Goal: Task Accomplishment & Management: Manage account settings

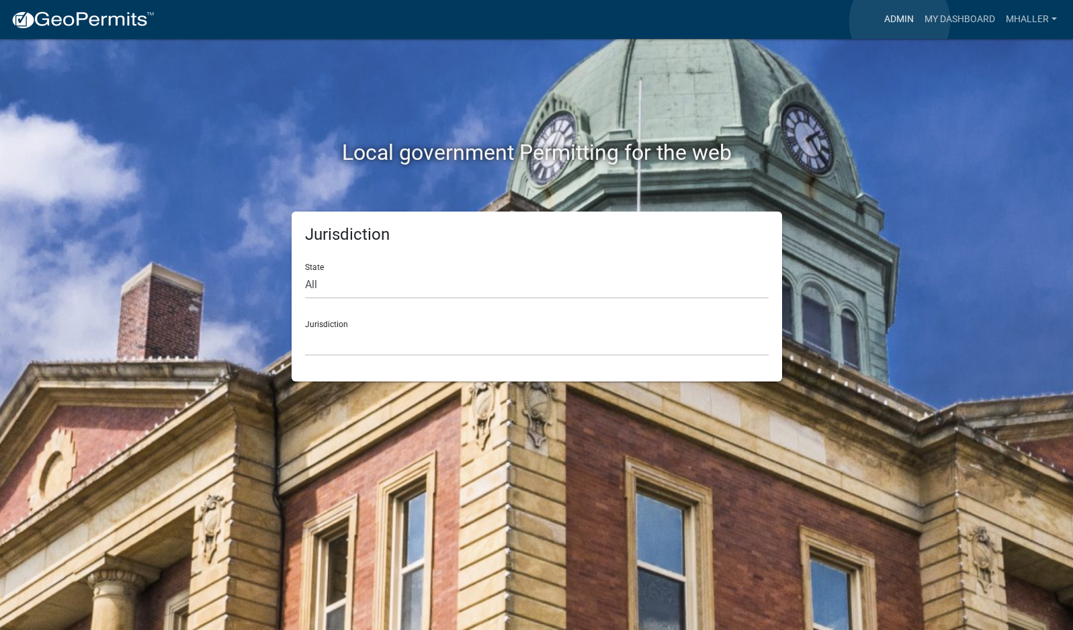
click at [899, 21] on link "Admin" at bounding box center [898, 20] width 40 height 26
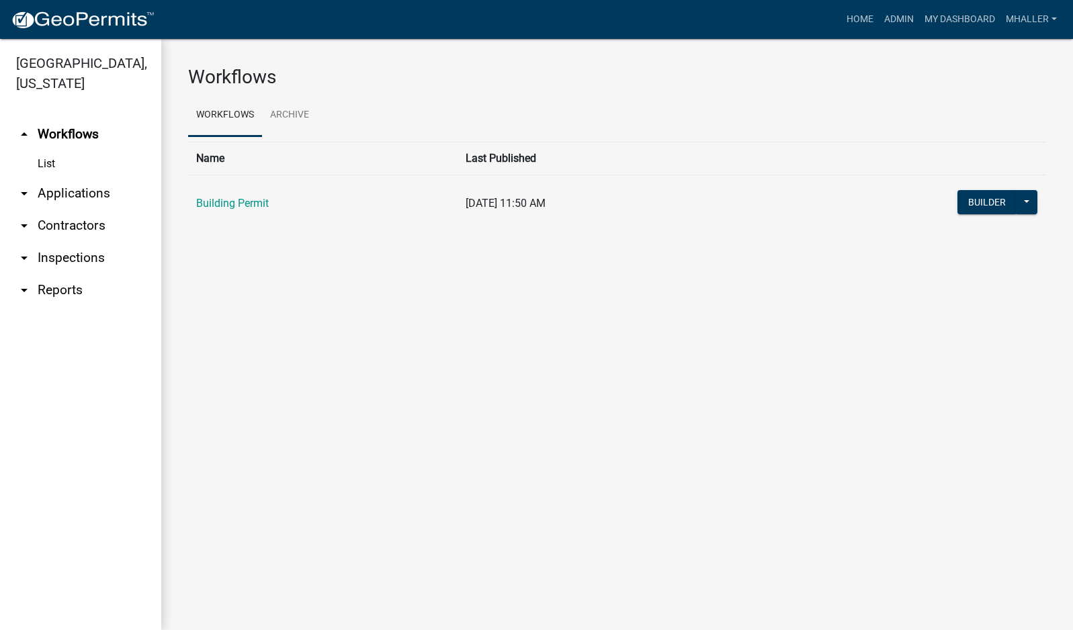
click at [77, 242] on link "arrow_drop_down Inspections" at bounding box center [80, 258] width 161 height 32
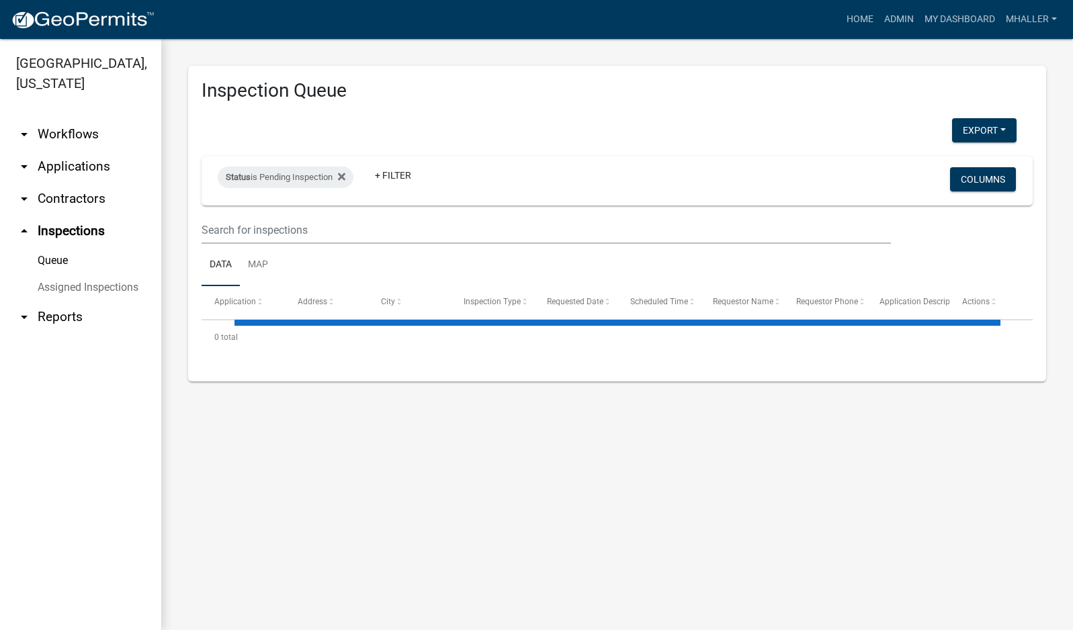
select select "1: 25"
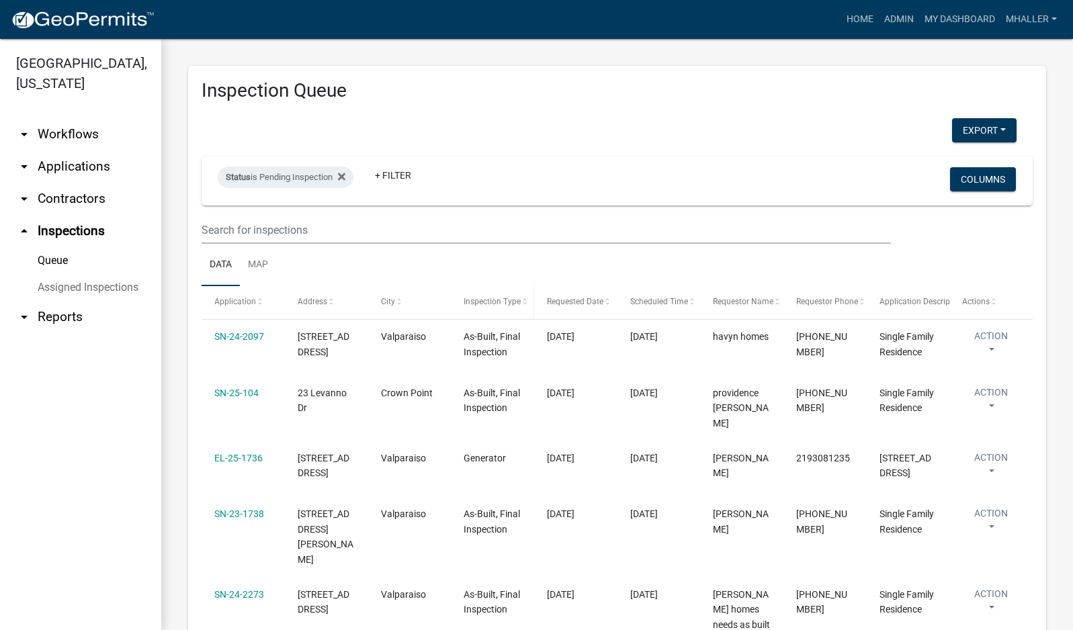
click at [494, 304] on span "Inspection Type" at bounding box center [491, 301] width 57 height 9
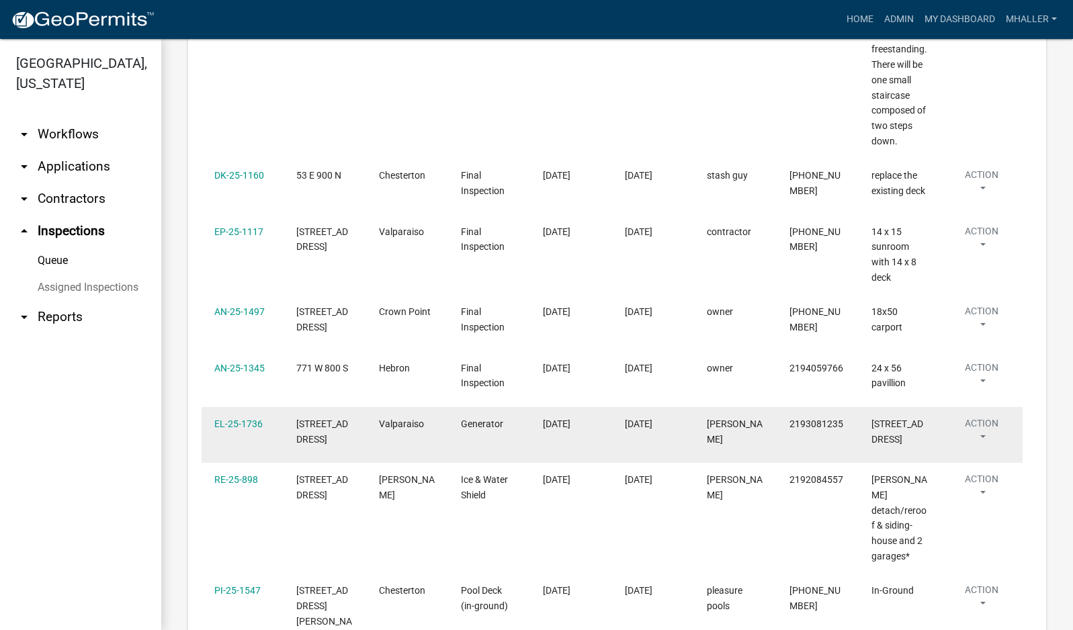
scroll to position [940, 0]
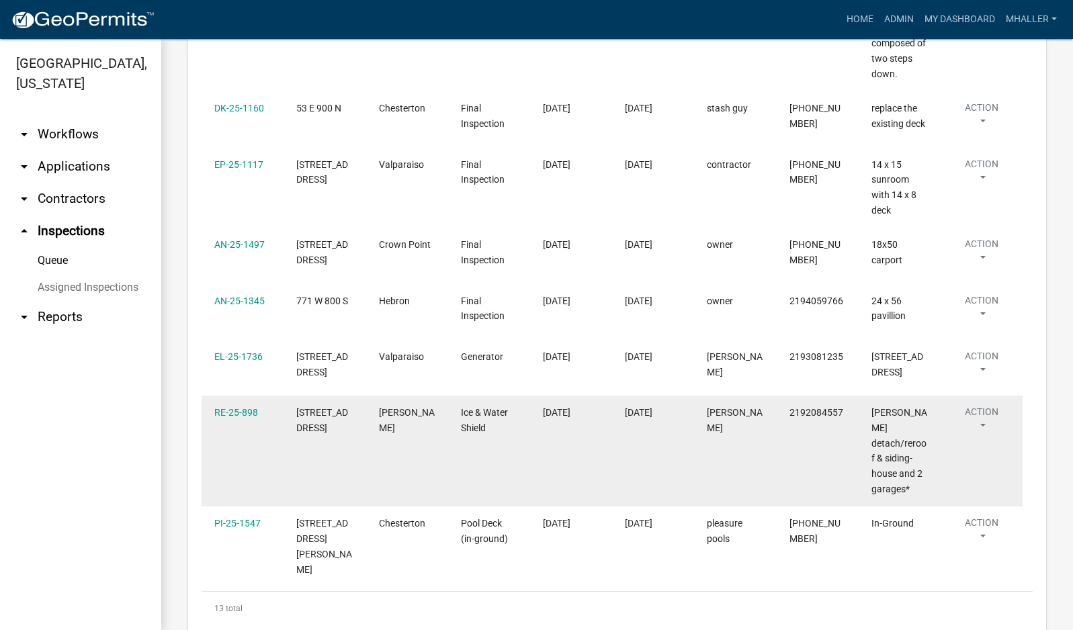
click at [980, 418] on button "Action" at bounding box center [981, 422] width 56 height 34
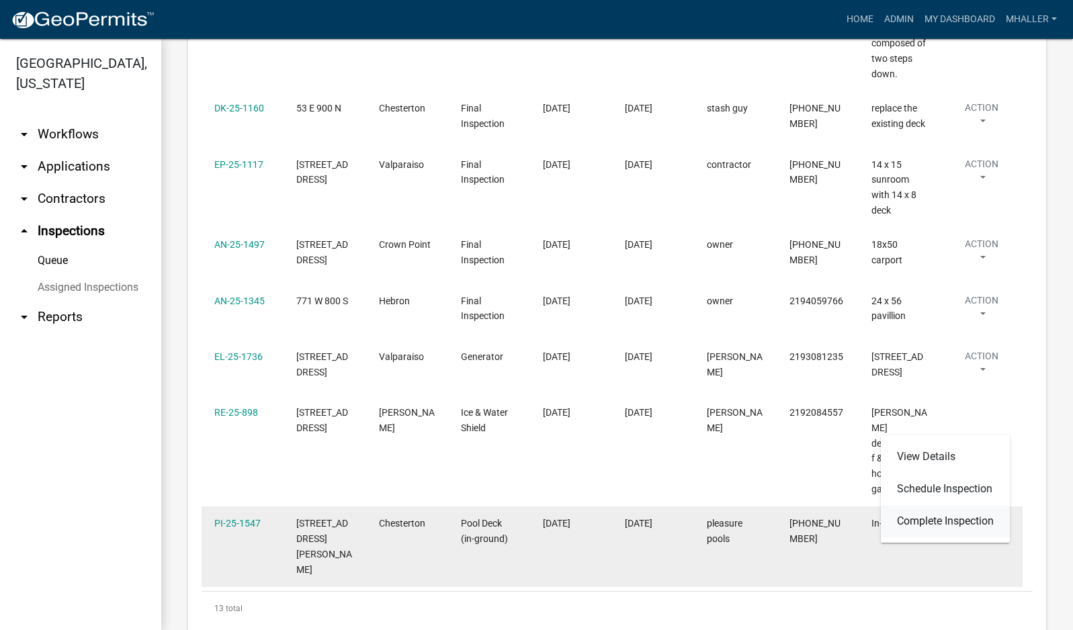
click at [974, 522] on link "Complete Inspection" at bounding box center [944, 521] width 129 height 32
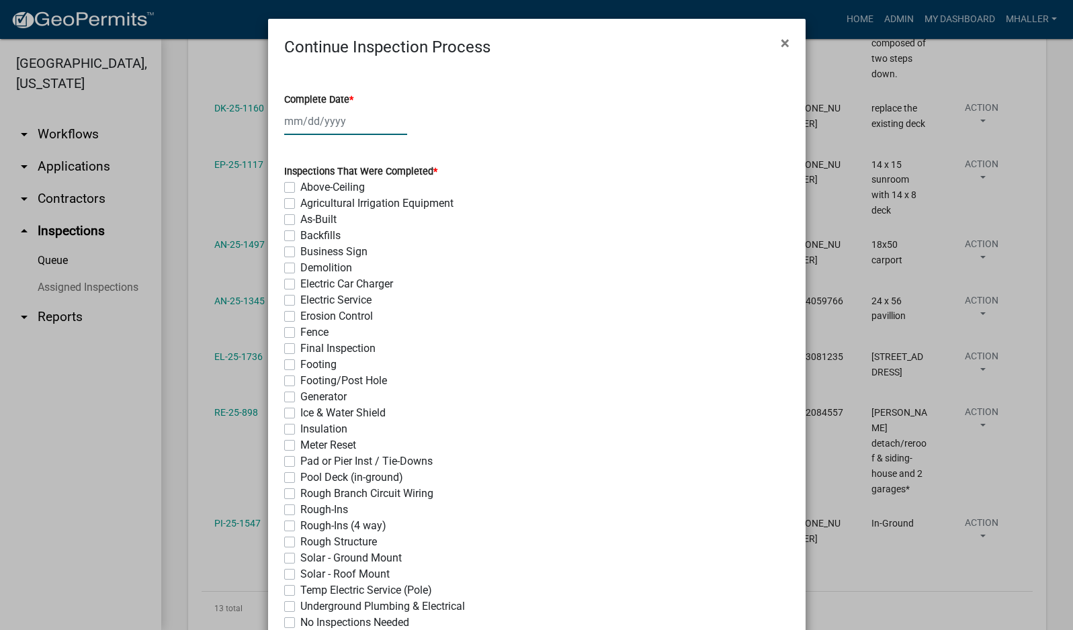
click at [291, 118] on div at bounding box center [345, 121] width 123 height 28
select select "9"
select select "2025"
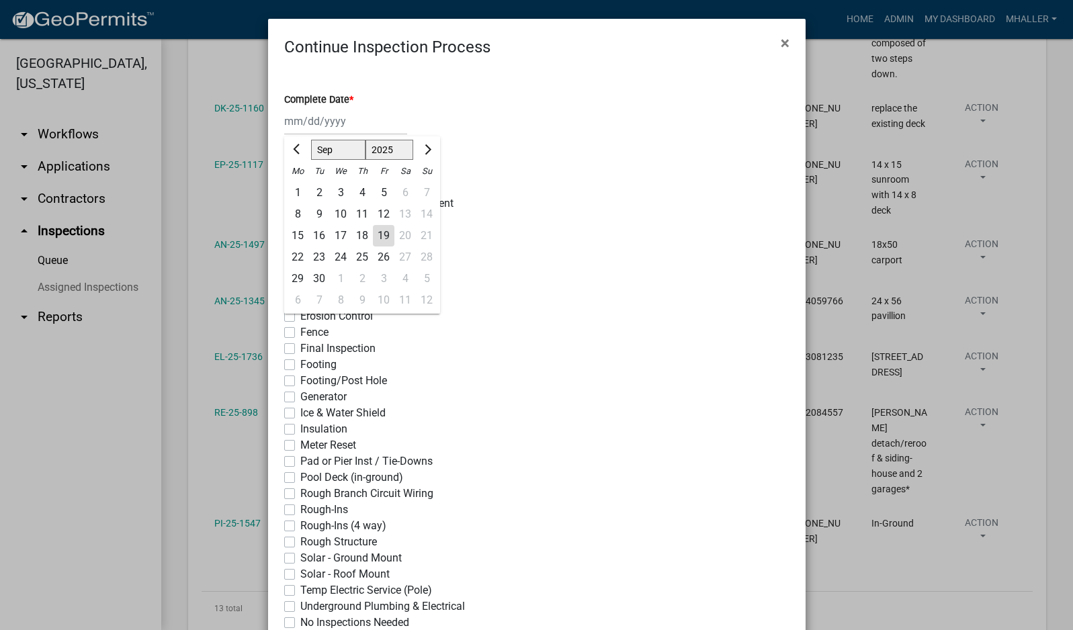
click at [379, 236] on div "19" at bounding box center [383, 235] width 21 height 21
type input "[DATE]"
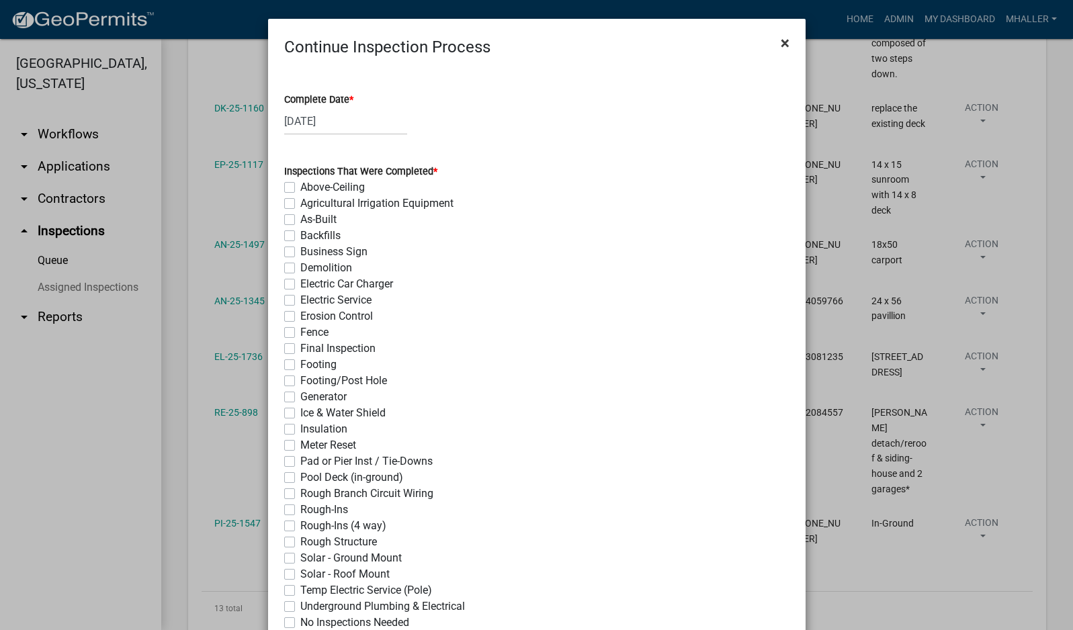
click at [780, 43] on span "×" at bounding box center [784, 43] width 9 height 19
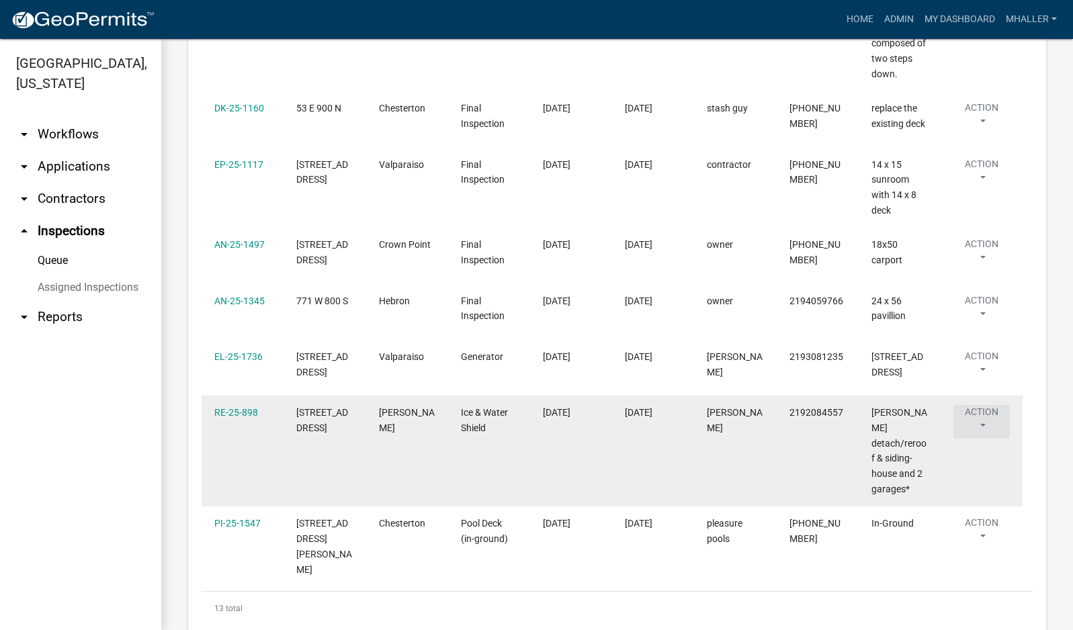
click at [981, 408] on button "Action" at bounding box center [981, 422] width 56 height 34
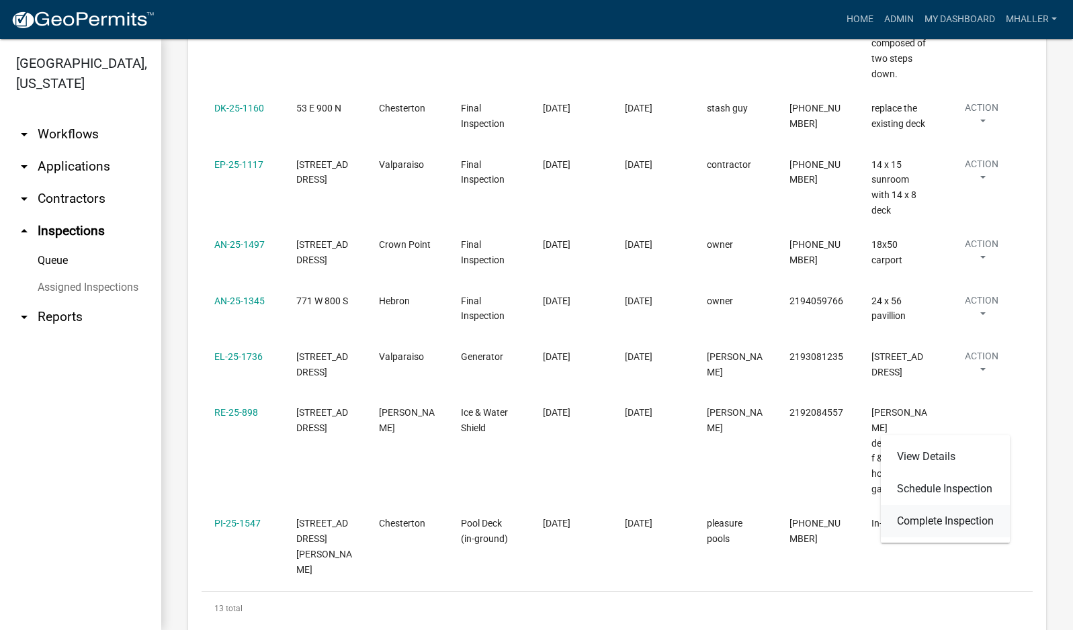
click at [969, 521] on link "Complete Inspection" at bounding box center [944, 521] width 129 height 32
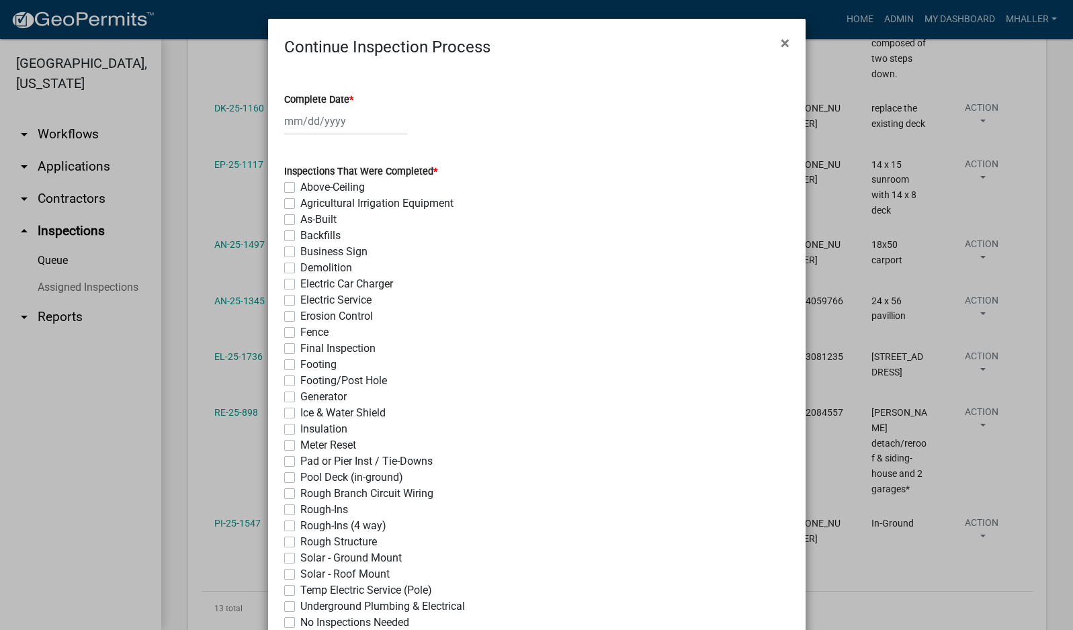
click at [313, 120] on div at bounding box center [345, 121] width 123 height 28
select select "9"
select select "2025"
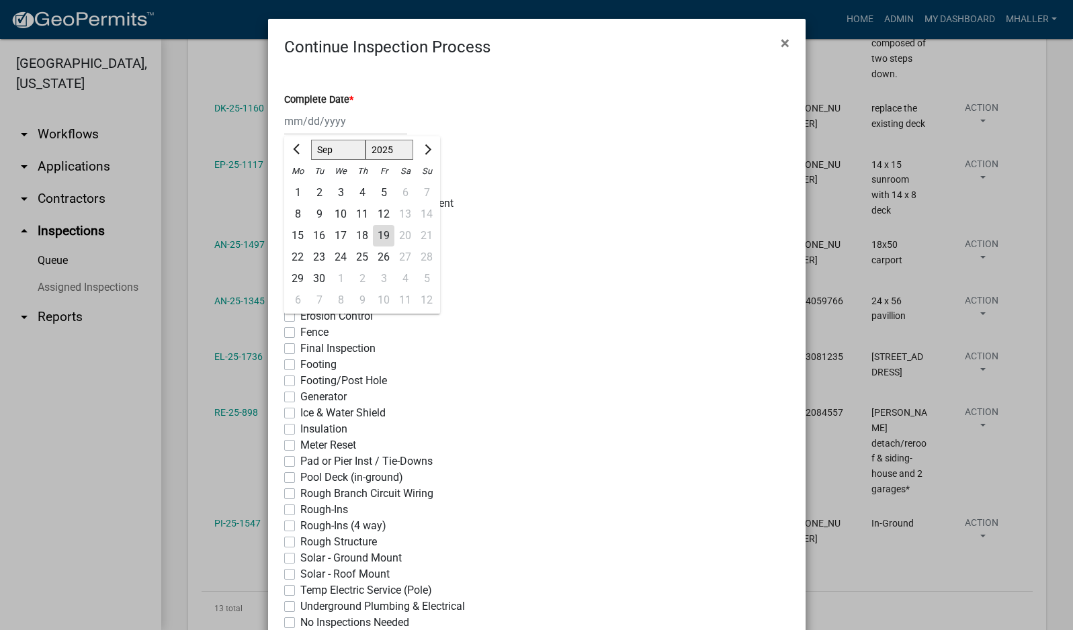
click at [379, 232] on div "19" at bounding box center [383, 235] width 21 height 21
type input "[DATE]"
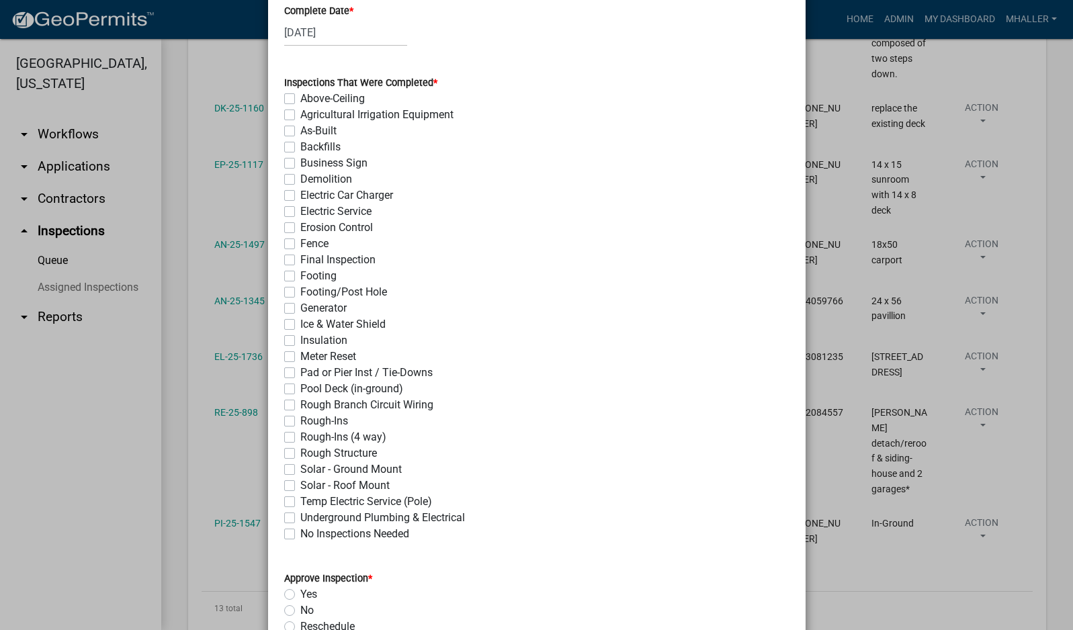
scroll to position [269, 0]
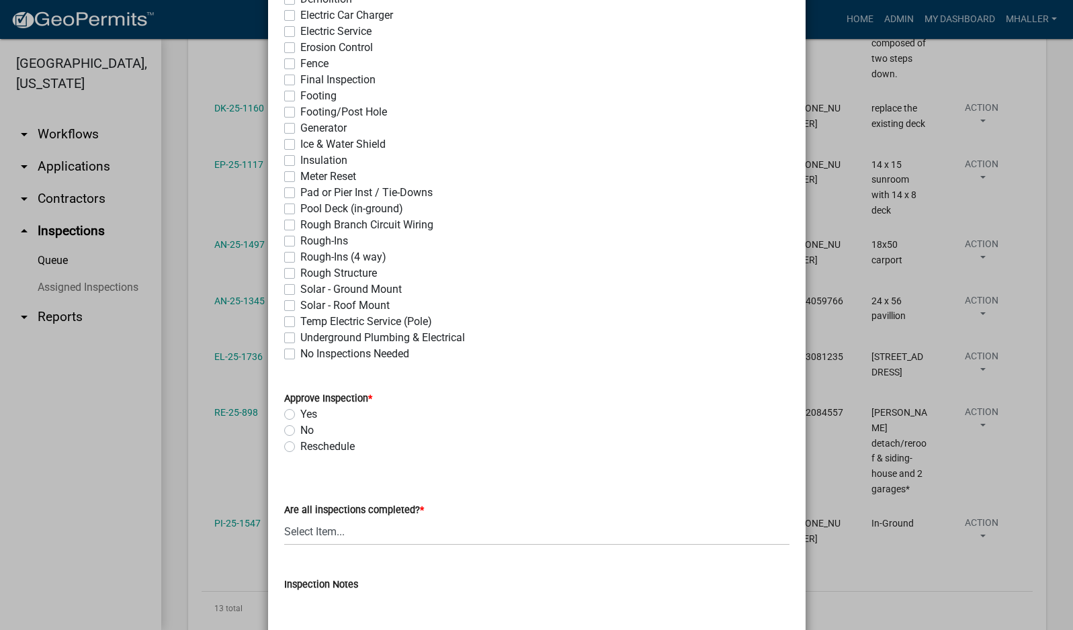
click at [300, 144] on label "Ice & Water Shield" at bounding box center [342, 144] width 85 height 16
click at [300, 144] on input "Ice & Water Shield" at bounding box center [304, 140] width 9 height 9
checkbox input "true"
checkbox input "false"
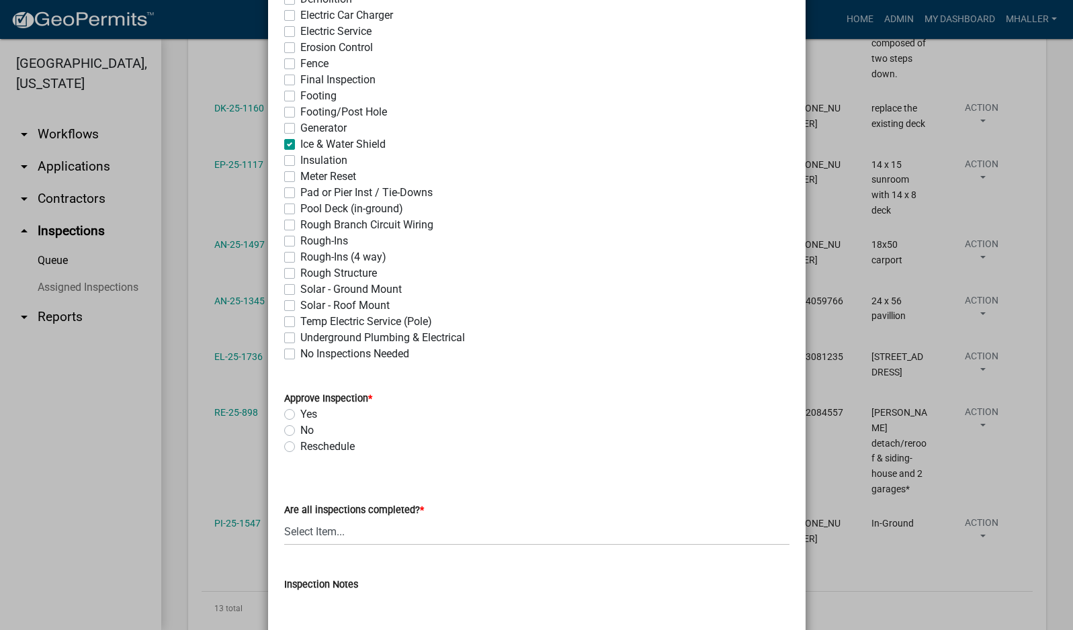
checkbox input "false"
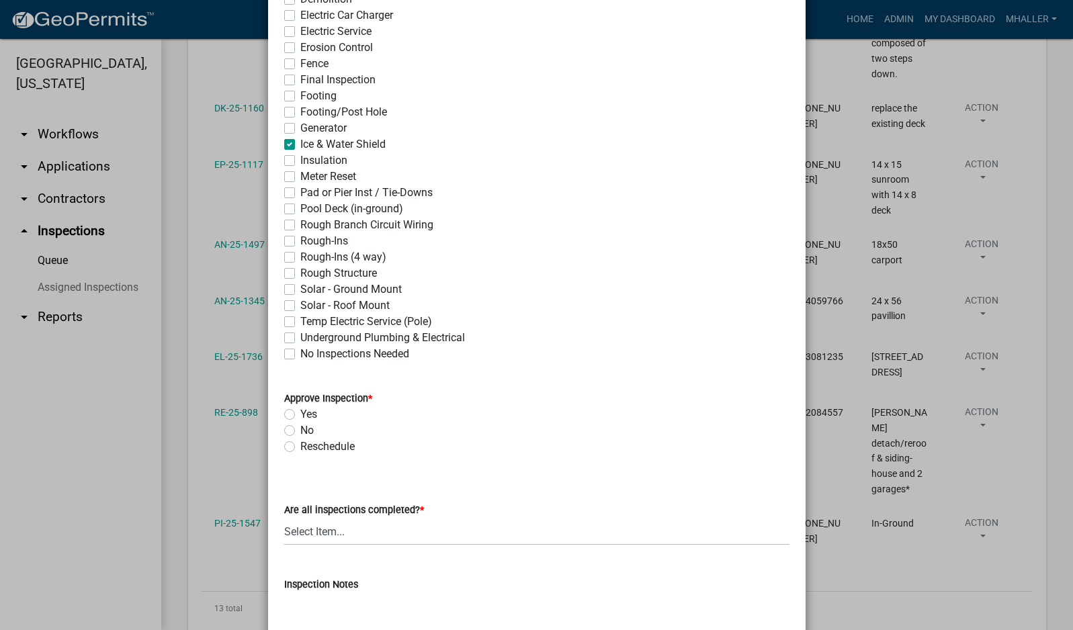
checkbox input "false"
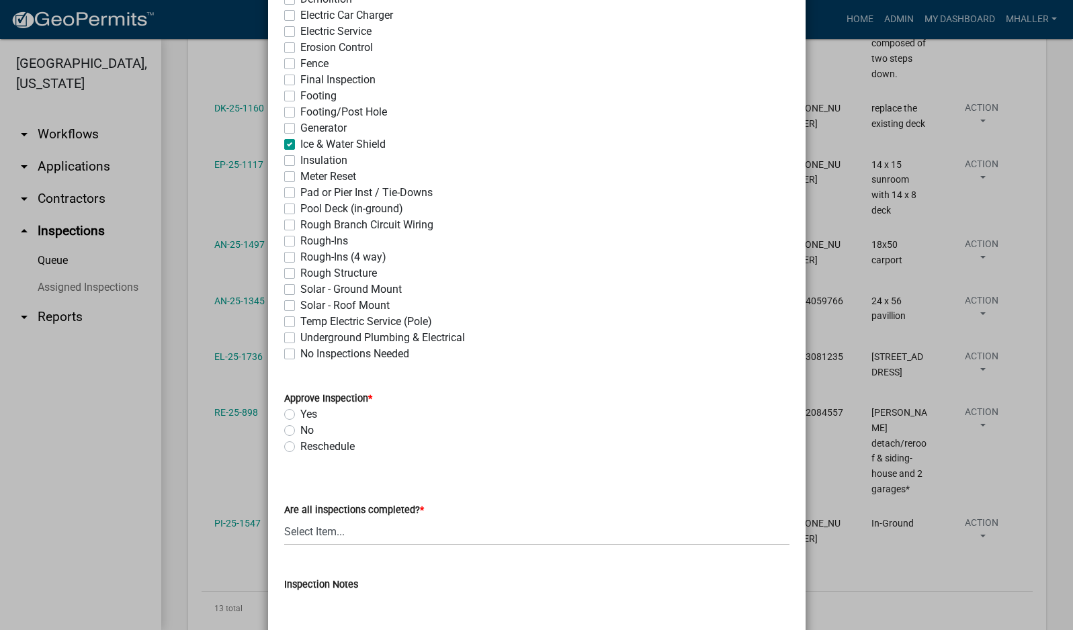
checkbox input "false"
checkbox input "true"
checkbox input "false"
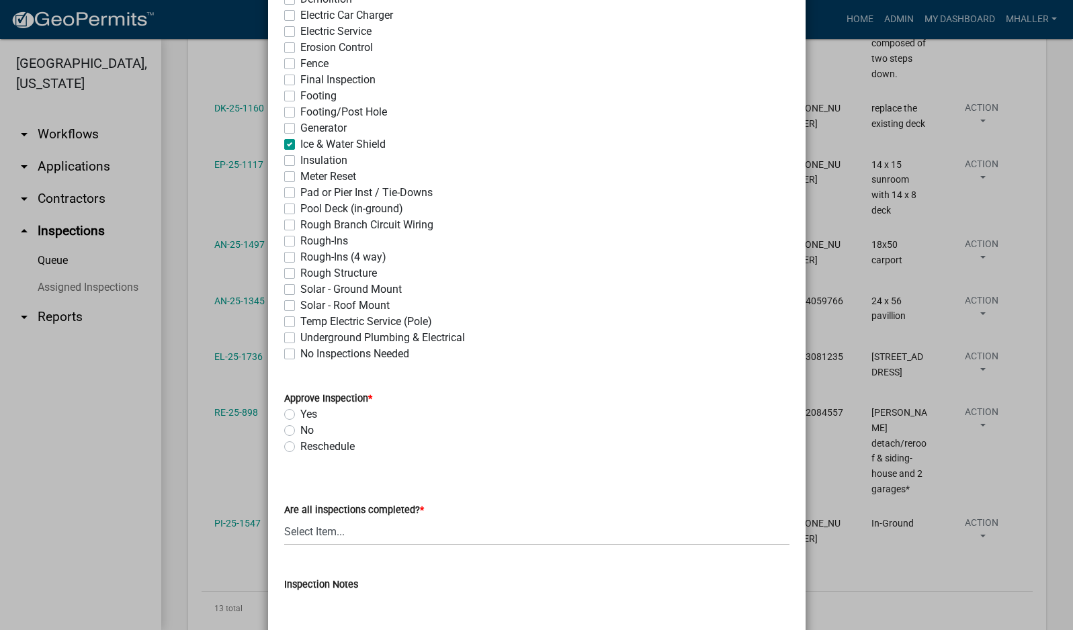
checkbox input "false"
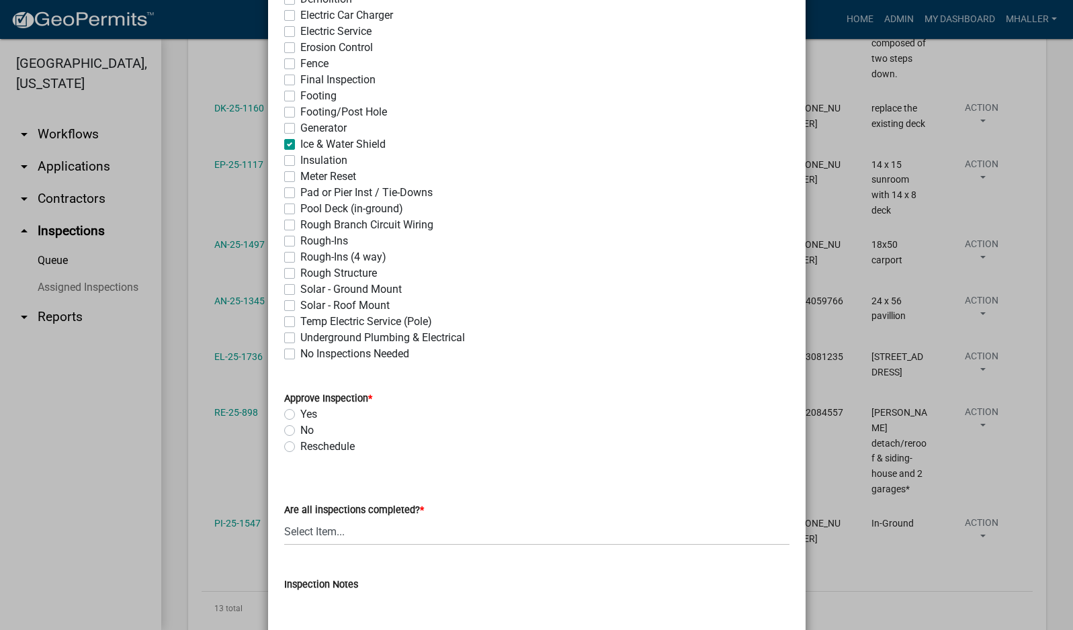
checkbox input "false"
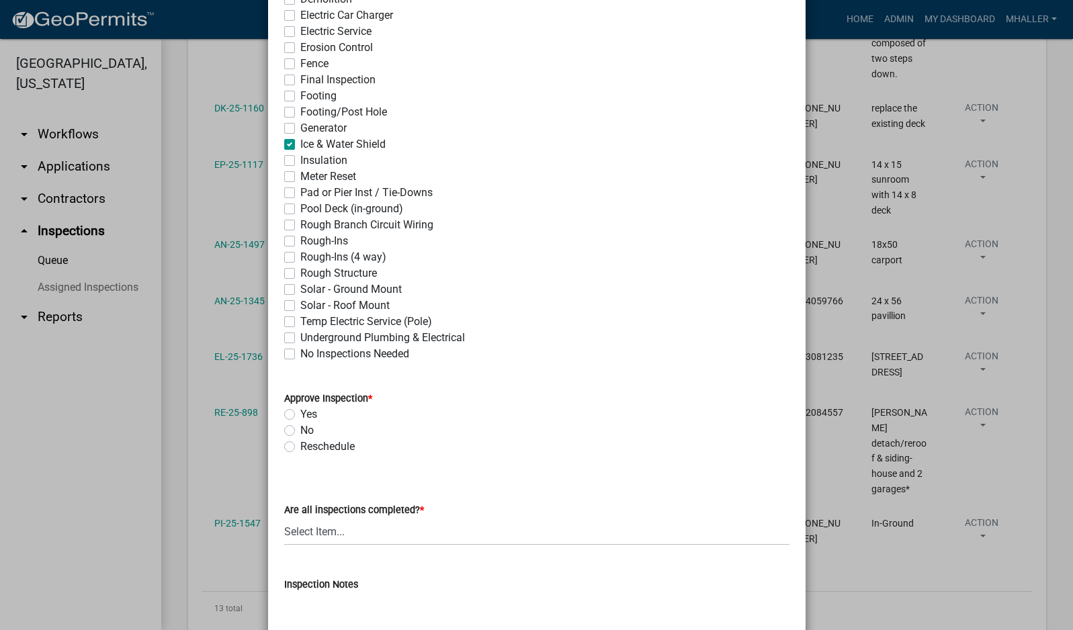
checkbox input "false"
click at [300, 412] on label "Yes" at bounding box center [308, 414] width 17 height 16
click at [300, 412] on input "Yes" at bounding box center [304, 410] width 9 height 9
radio input "true"
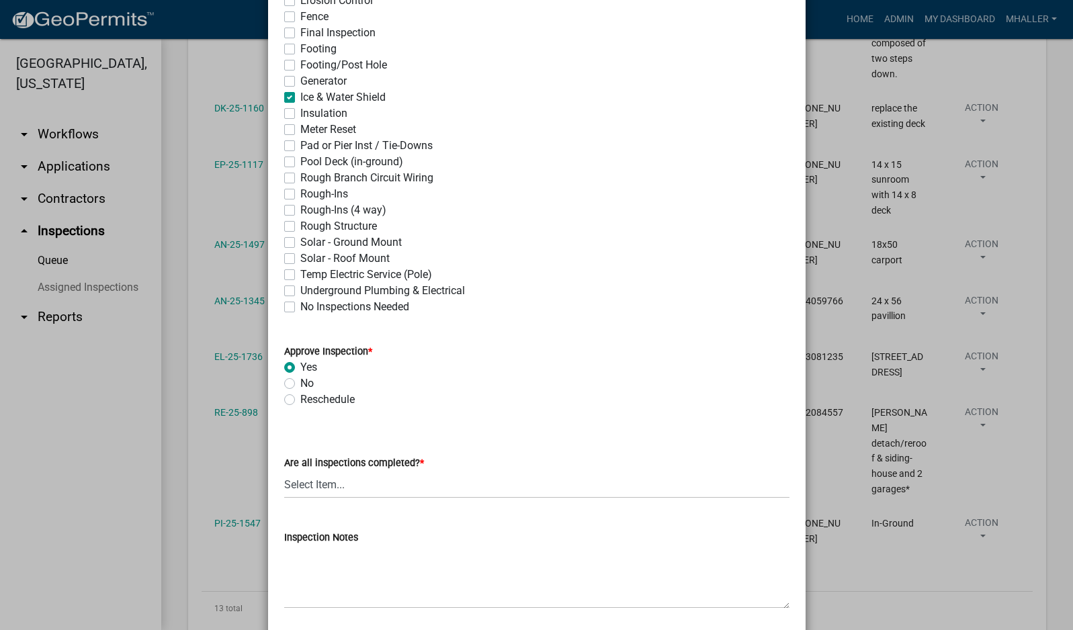
scroll to position [470, 0]
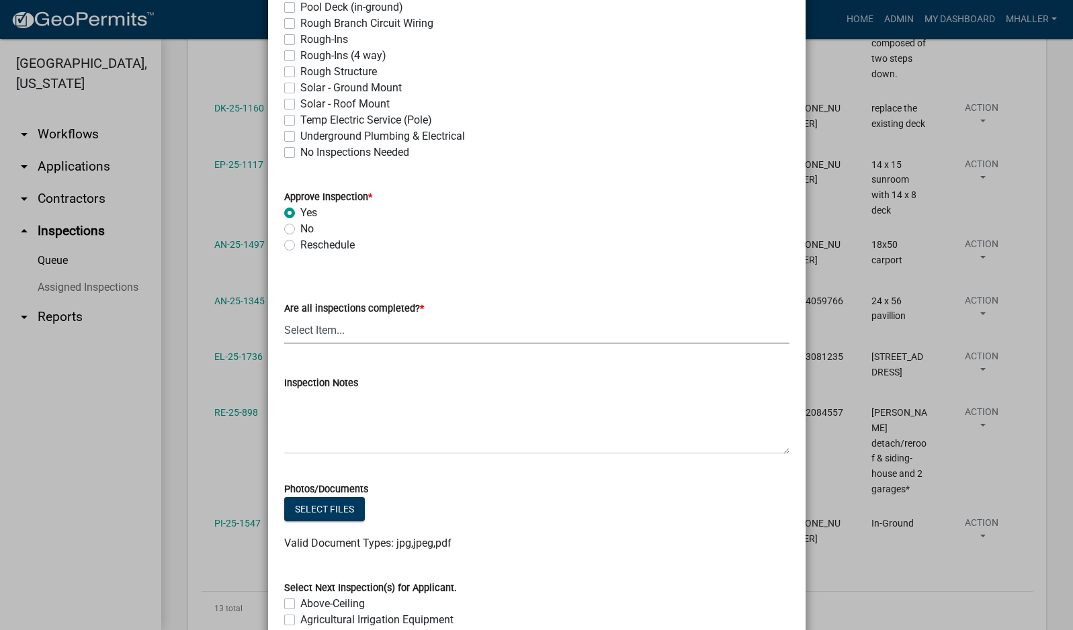
click at [341, 332] on select "Select Item... Yes - All Inspections Have Been Completed No - More Inspections …" at bounding box center [536, 330] width 505 height 28
click at [284, 316] on select "Select Item... Yes - All Inspections Have Been Completed No - More Inspections …" at bounding box center [536, 330] width 505 height 28
select select "9a8ccc90-dcd1-4d2c-ac64-5460e8d85408"
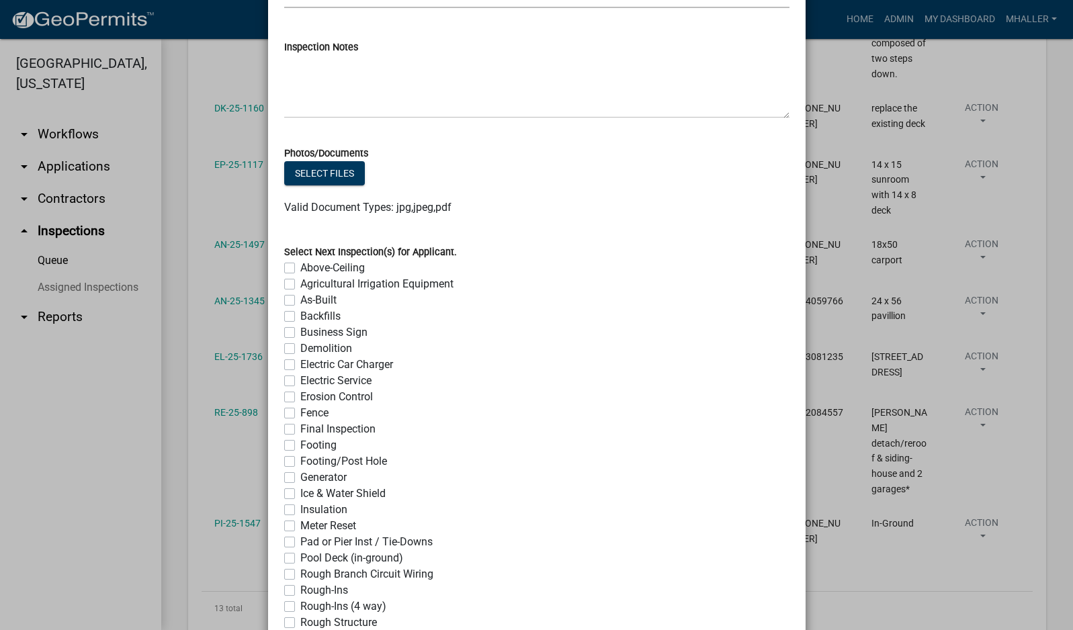
scroll to position [984, 0]
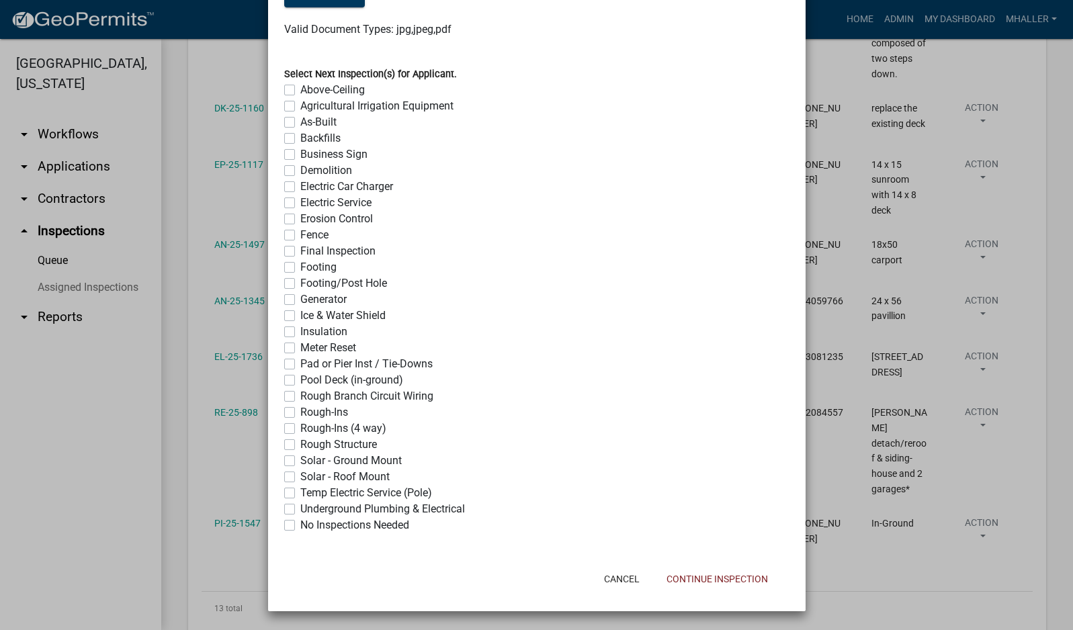
click at [300, 522] on label "No Inspections Needed" at bounding box center [354, 525] width 109 height 16
click at [300, 522] on input "No Inspections Needed" at bounding box center [304, 521] width 9 height 9
checkbox input "true"
checkbox input "false"
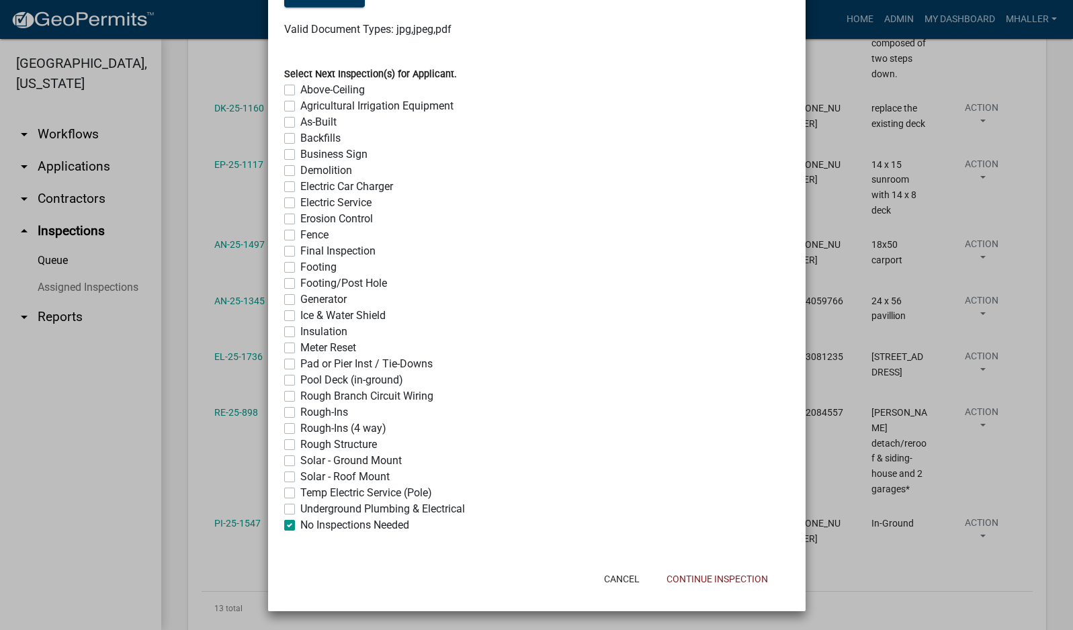
checkbox input "false"
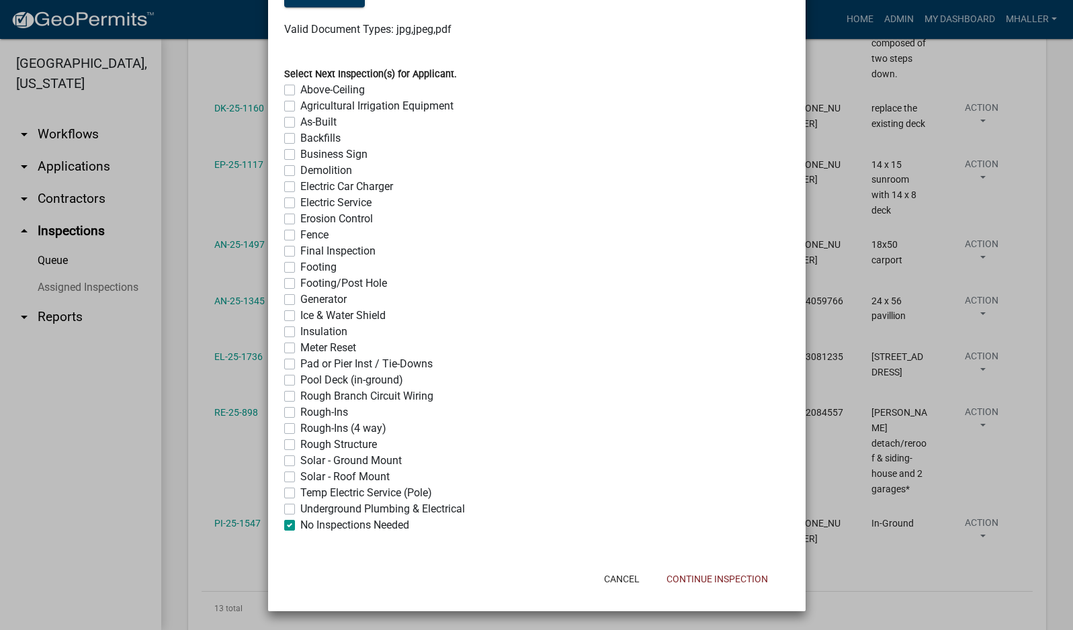
checkbox input "false"
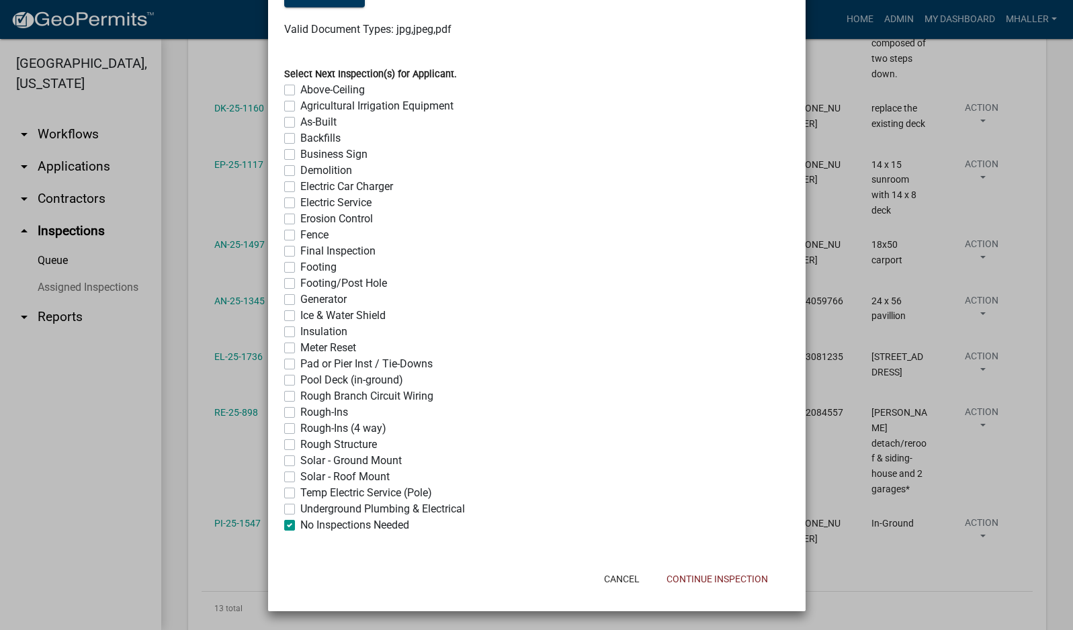
checkbox input "false"
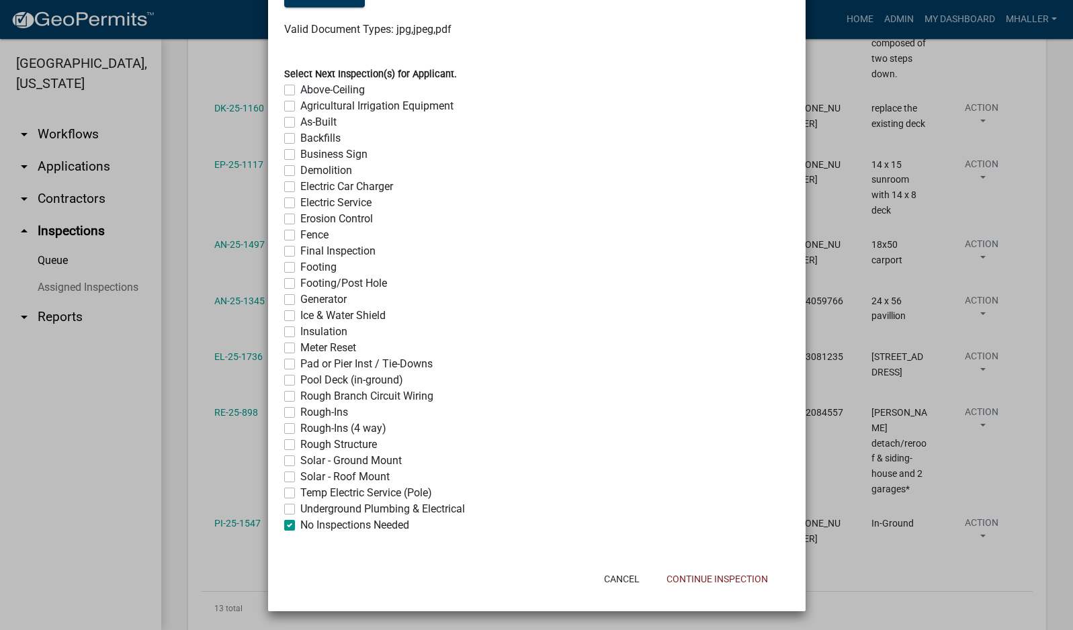
checkbox input "false"
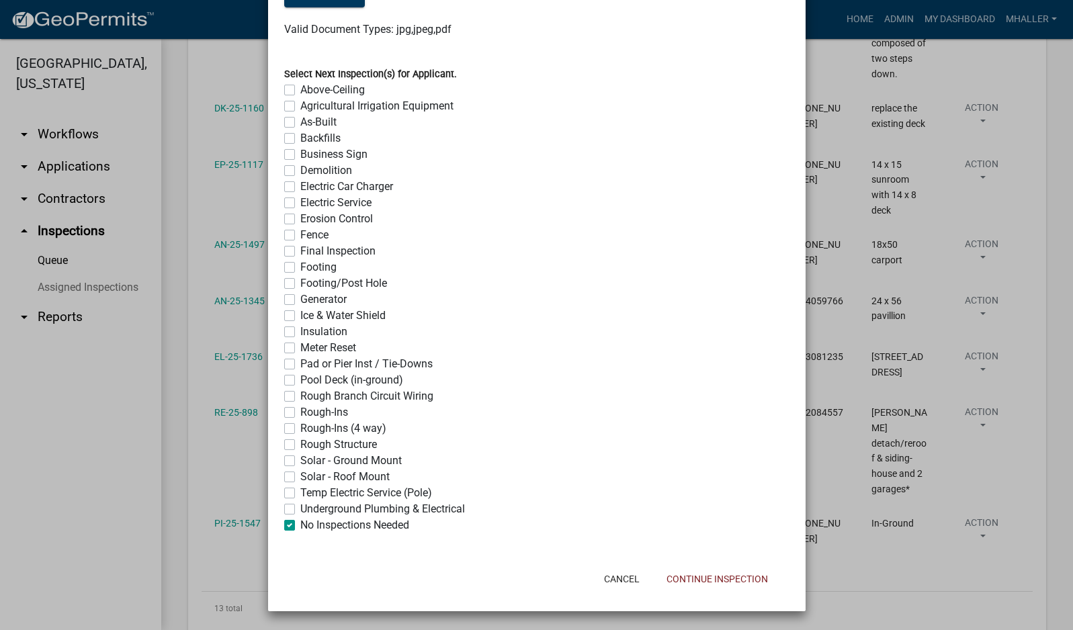
checkbox input "false"
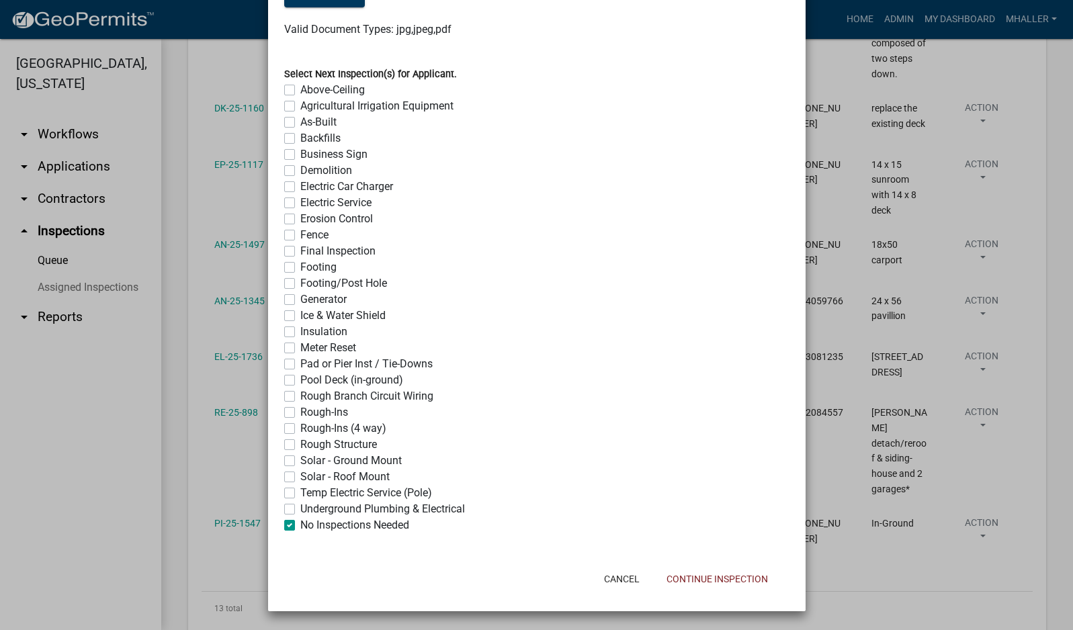
checkbox input "true"
click at [713, 582] on button "Continue Inspection" at bounding box center [716, 579] width 123 height 24
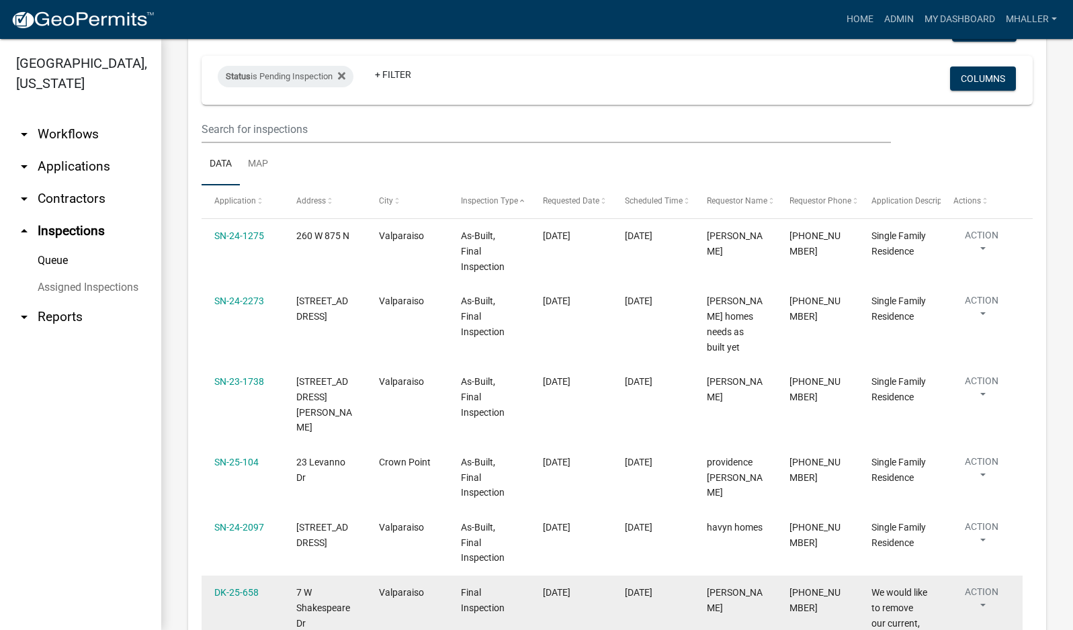
scroll to position [99, 0]
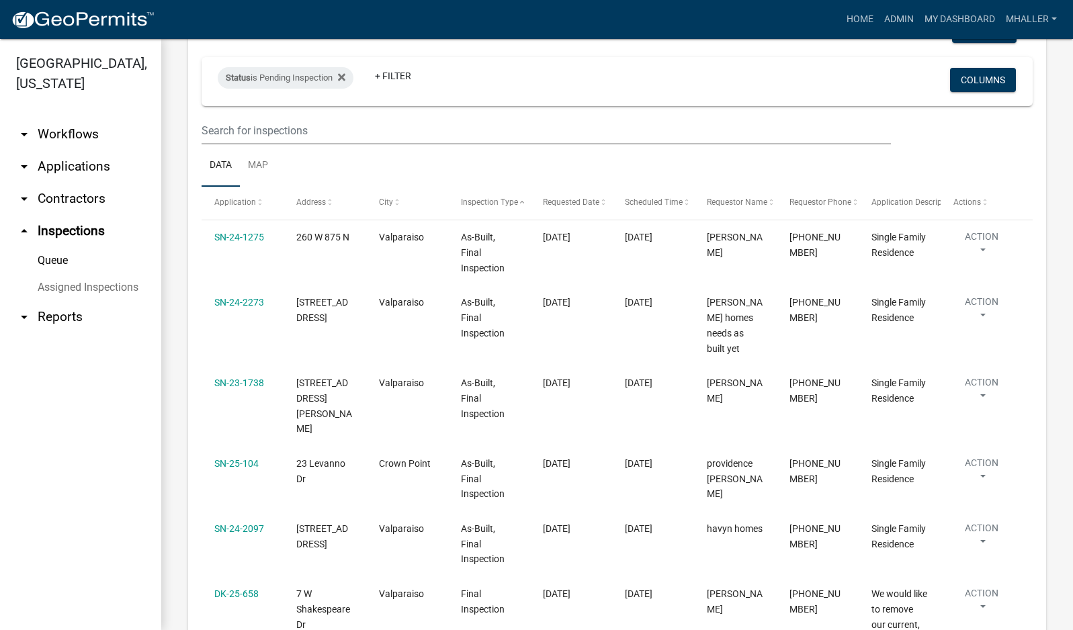
click at [57, 150] on link "arrow_drop_down Applications" at bounding box center [80, 166] width 161 height 32
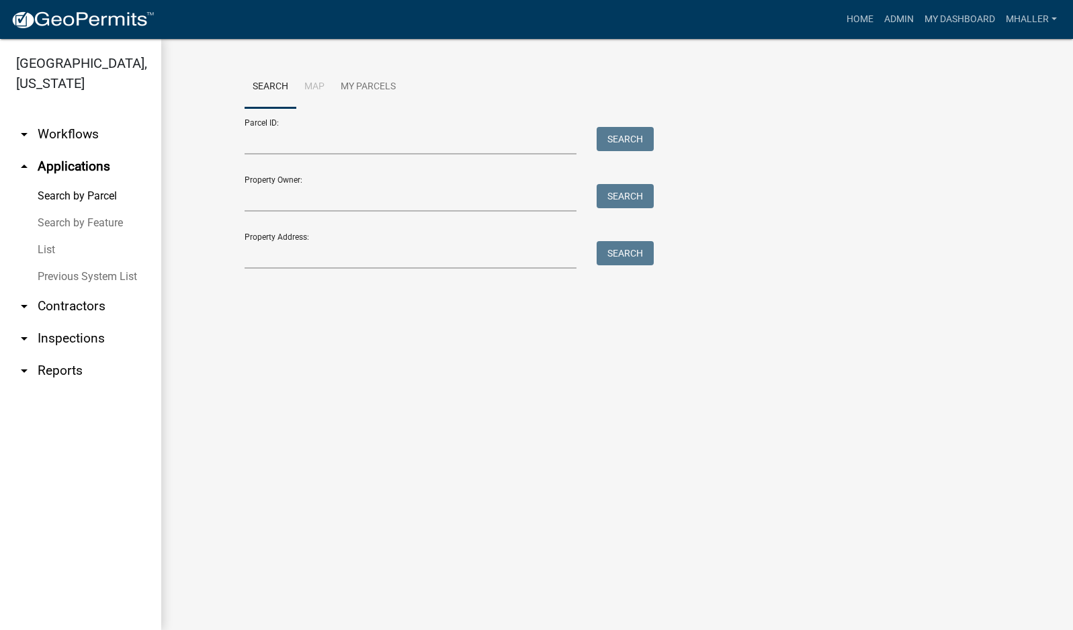
drag, startPoint x: 39, startPoint y: 228, endPoint x: 77, endPoint y: 224, distance: 38.5
click at [38, 236] on link "List" at bounding box center [80, 249] width 161 height 27
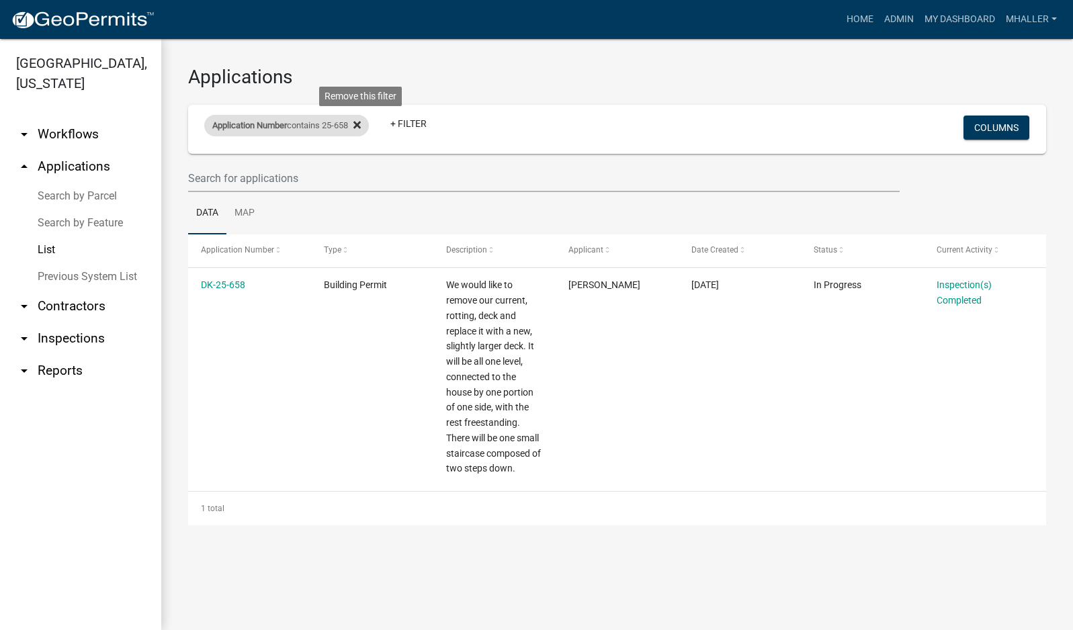
click at [361, 124] on icon at bounding box center [356, 124] width 7 height 7
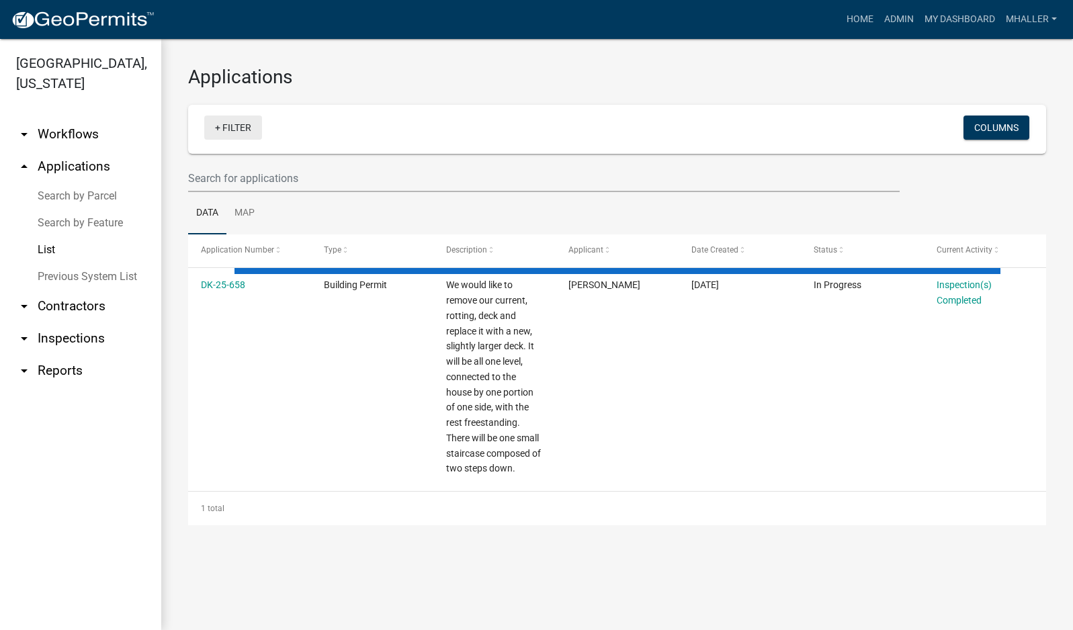
click at [240, 126] on link "+ Filter" at bounding box center [233, 128] width 58 height 24
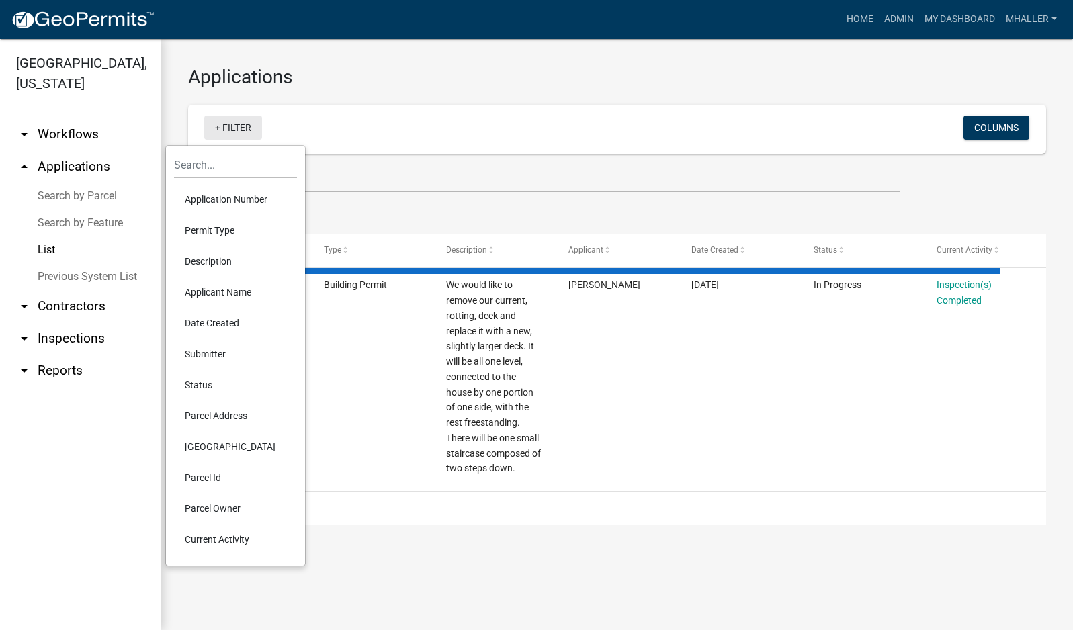
select select "1: 25"
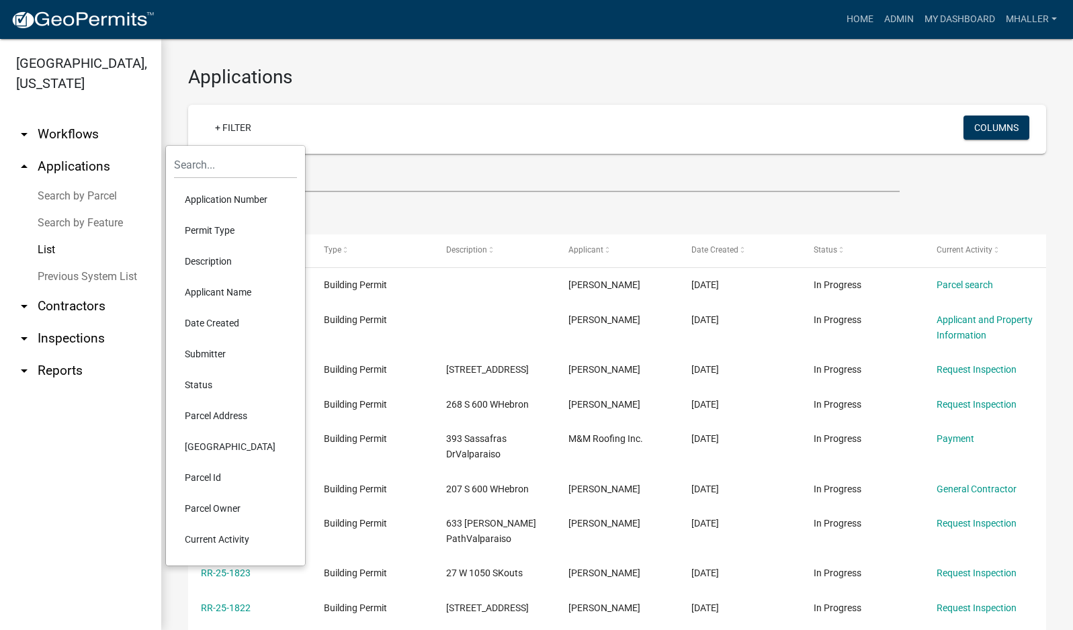
drag, startPoint x: 216, startPoint y: 417, endPoint x: 179, endPoint y: 218, distance: 202.8
click at [216, 416] on li "Parcel Address" at bounding box center [235, 415] width 123 height 31
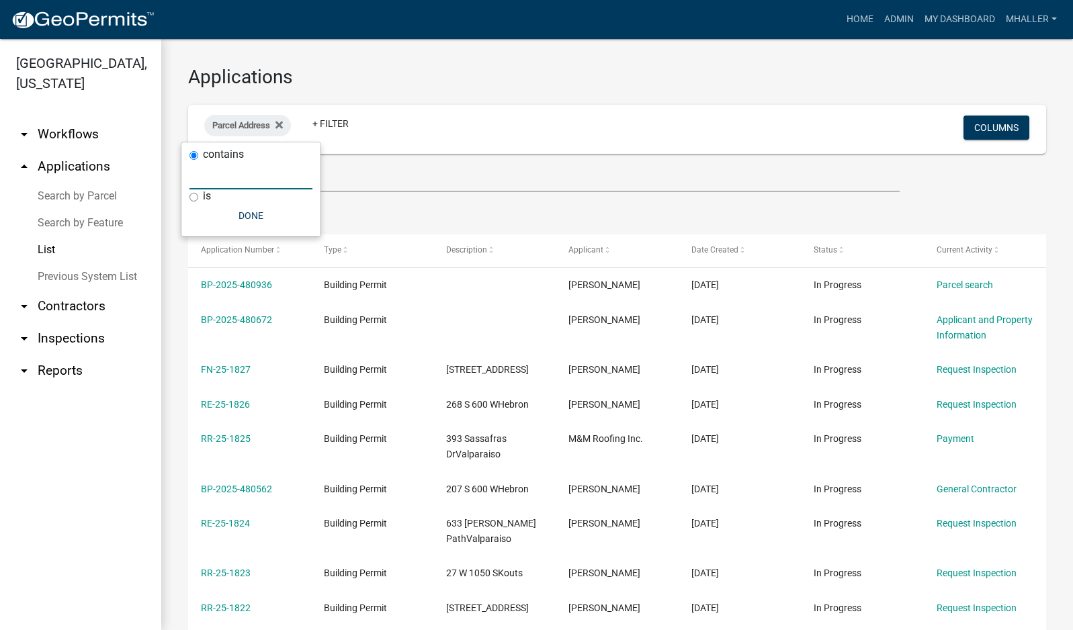
click at [191, 177] on input "text" at bounding box center [250, 176] width 123 height 28
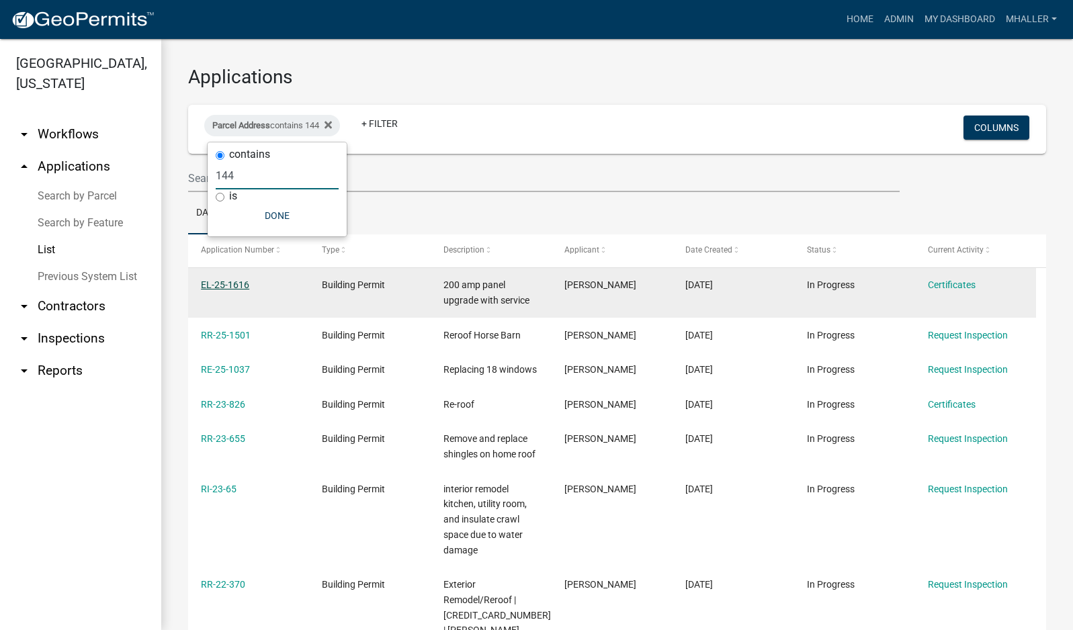
type input "144"
click at [213, 282] on link "EL-25-1616" at bounding box center [225, 284] width 48 height 11
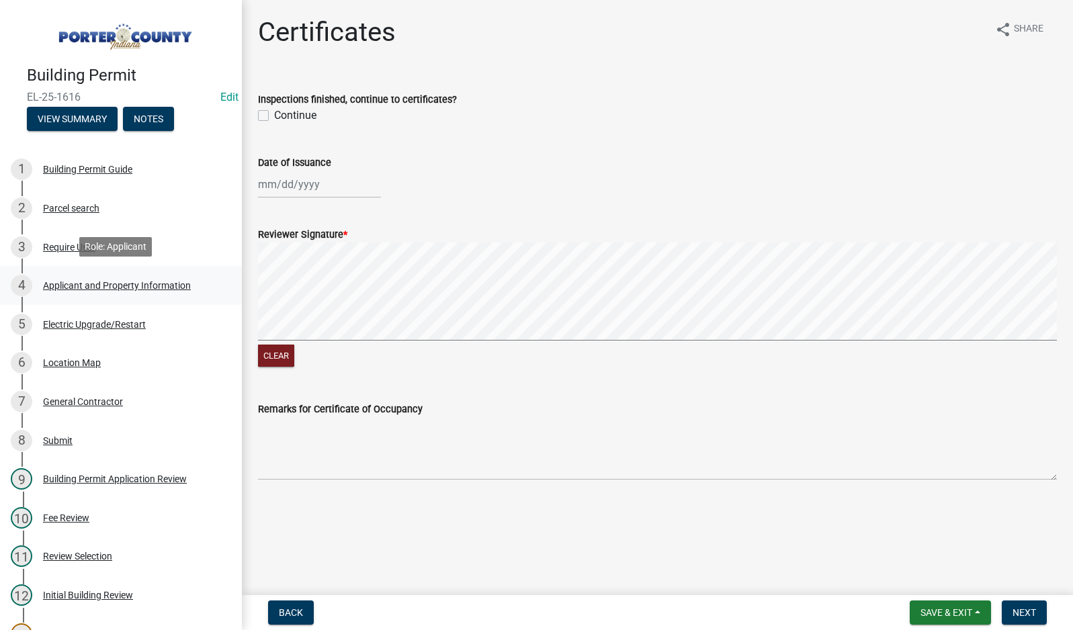
click at [94, 284] on div "Applicant and Property Information" at bounding box center [117, 285] width 148 height 9
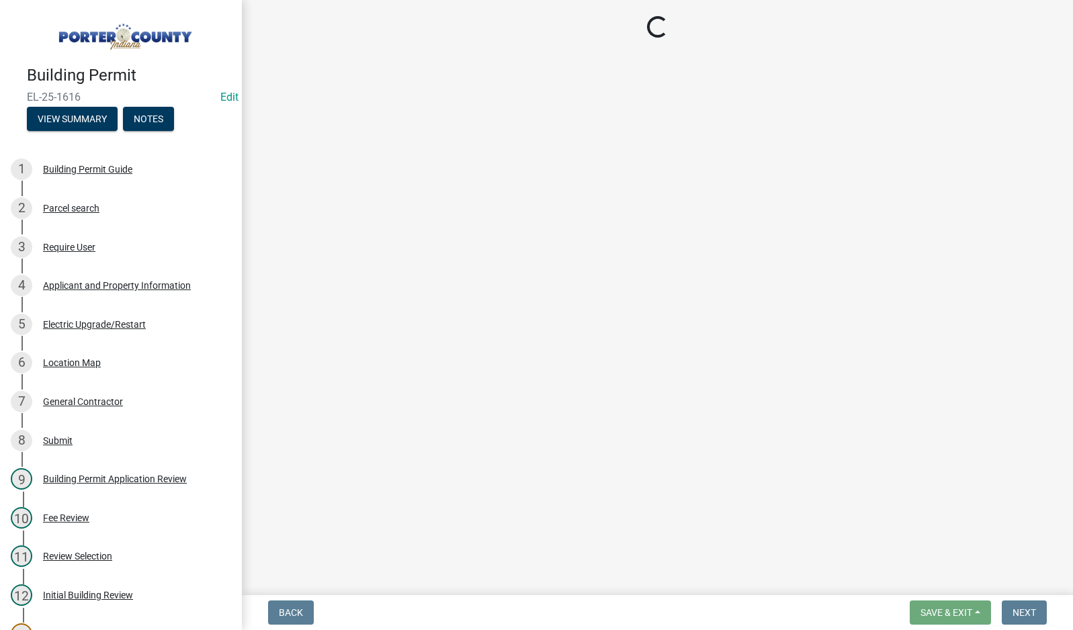
select select "eebc071e-620a-4db8-83e9-cb6b194c67e9"
select select "ea6751d4-6bf7-4a16-89ee-f7801ab82aa1"
select select "271bd504-2c49-4a3f-937e-0db1d3436bac"
